Goal: Task Accomplishment & Management: Use online tool/utility

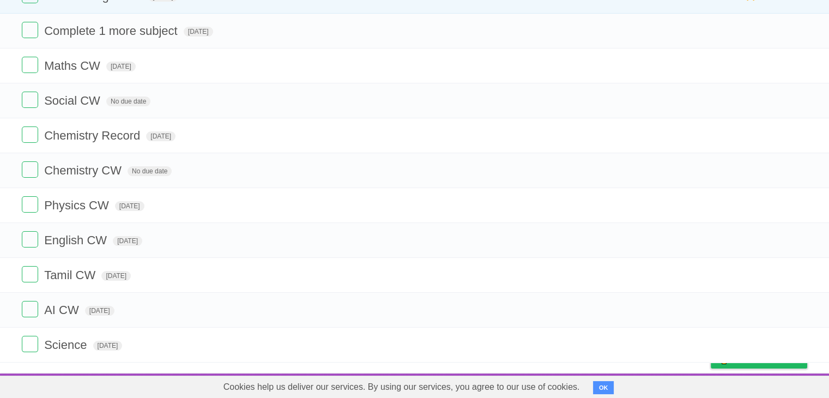
scroll to position [113, 0]
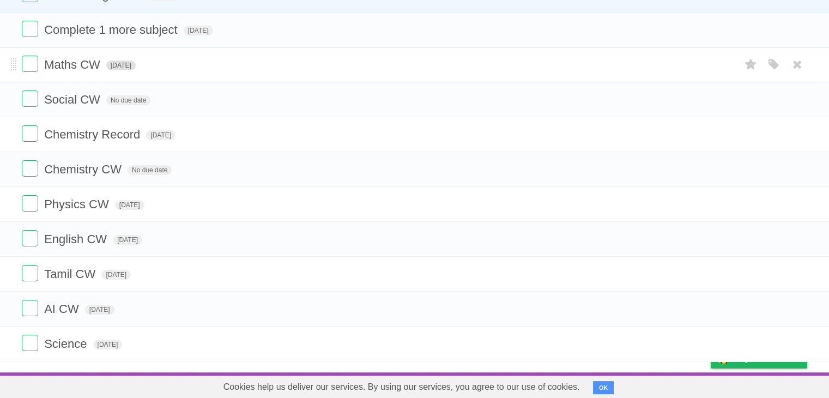
click at [118, 64] on span "[DATE]" at bounding box center [120, 66] width 29 height 10
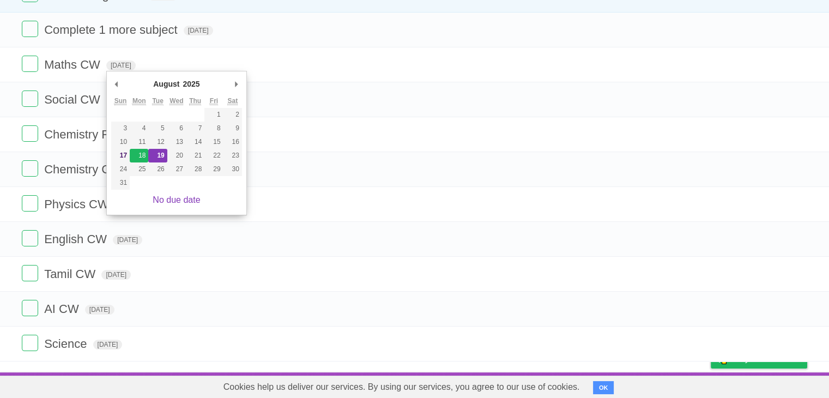
type span "[DATE]"
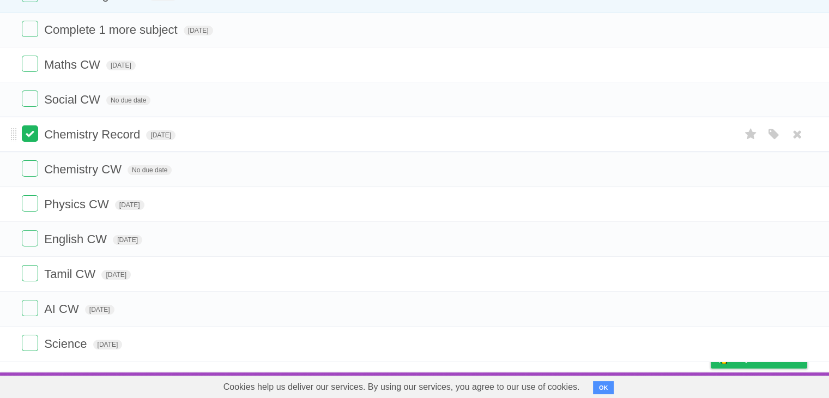
click at [29, 141] on label at bounding box center [30, 133] width 16 height 16
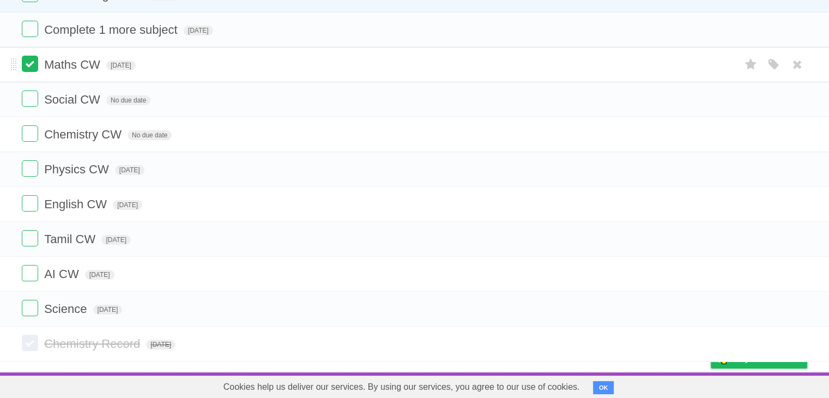
click at [37, 68] on label at bounding box center [30, 64] width 16 height 16
click at [40, 103] on form "Social CW No due date White Red Blue Green Purple Orange" at bounding box center [415, 99] width 786 height 18
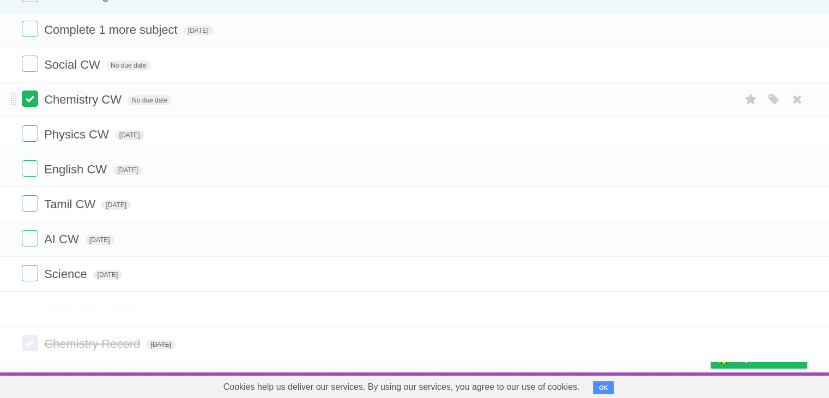
click at [33, 100] on label at bounding box center [30, 98] width 16 height 16
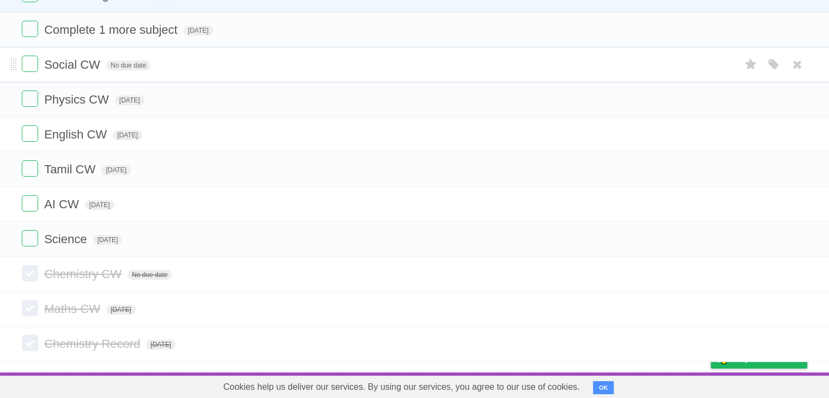
click at [795, 274] on icon at bounding box center [797, 274] width 15 height 18
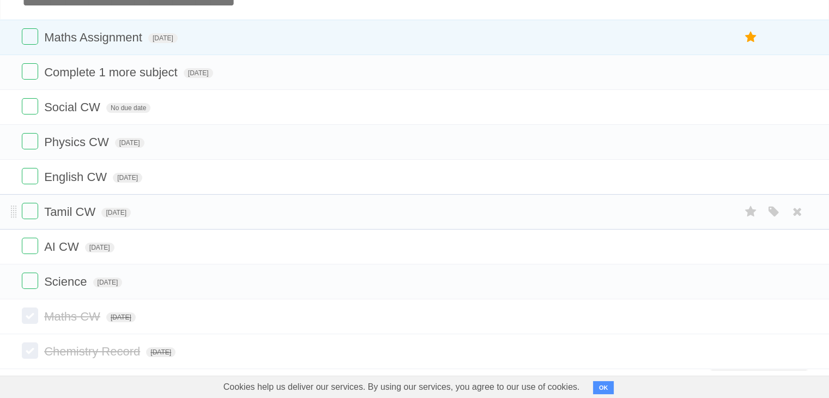
scroll to position [65, 0]
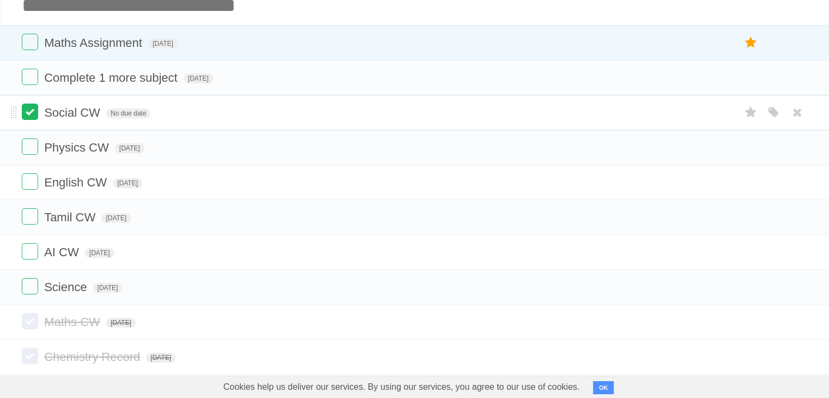
click at [30, 110] on label at bounding box center [30, 112] width 16 height 16
click at [156, 8] on input "Add another task" at bounding box center [414, 5] width 829 height 38
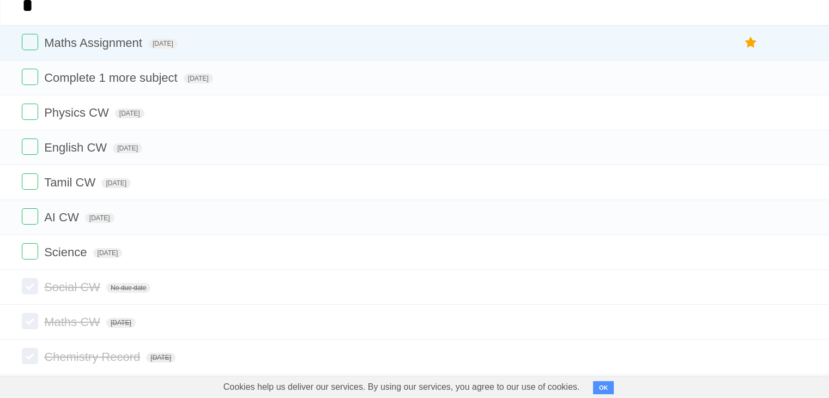
scroll to position [60, 0]
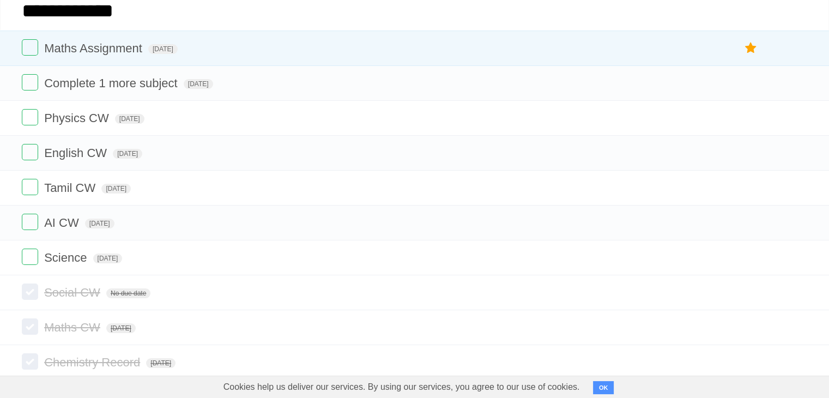
type input "**********"
click input "*********" at bounding box center [0, 0] width 0 height 0
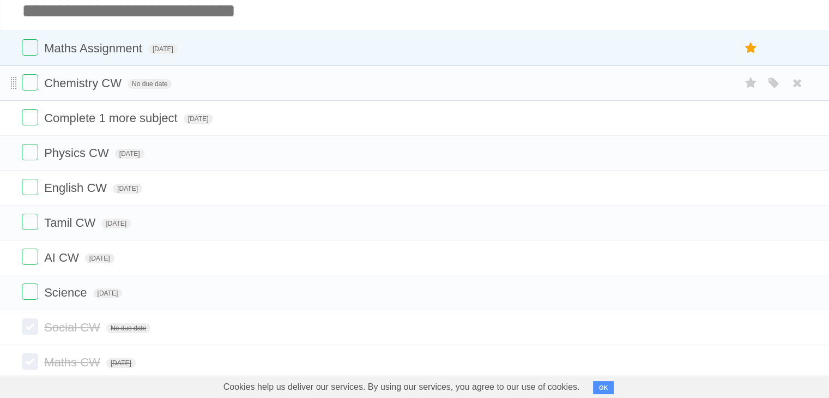
click at [11, 77] on span at bounding box center [14, 83] width 6 height 13
click at [10, 52] on li "Maths Assignment [DATE] White Red Blue Green Purple Orange" at bounding box center [414, 48] width 829 height 35
click at [14, 51] on span at bounding box center [14, 48] width 6 height 13
click at [745, 49] on icon at bounding box center [751, 48] width 15 height 18
click at [752, 52] on icon at bounding box center [751, 48] width 15 height 18
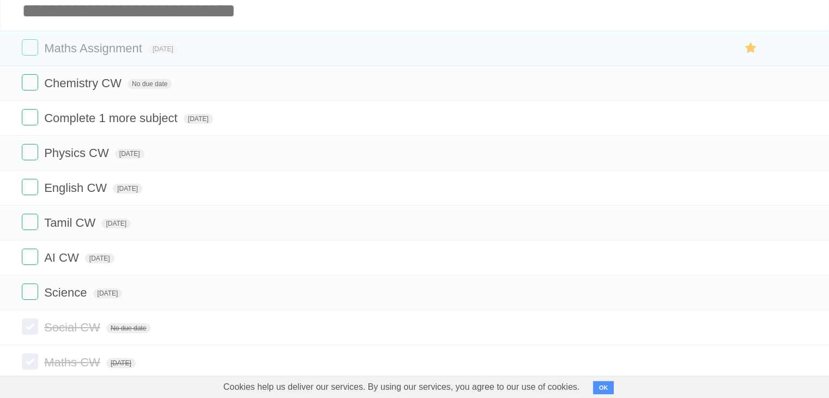
click at [752, 52] on icon at bounding box center [751, 48] width 15 height 18
